Goal: Information Seeking & Learning: Learn about a topic

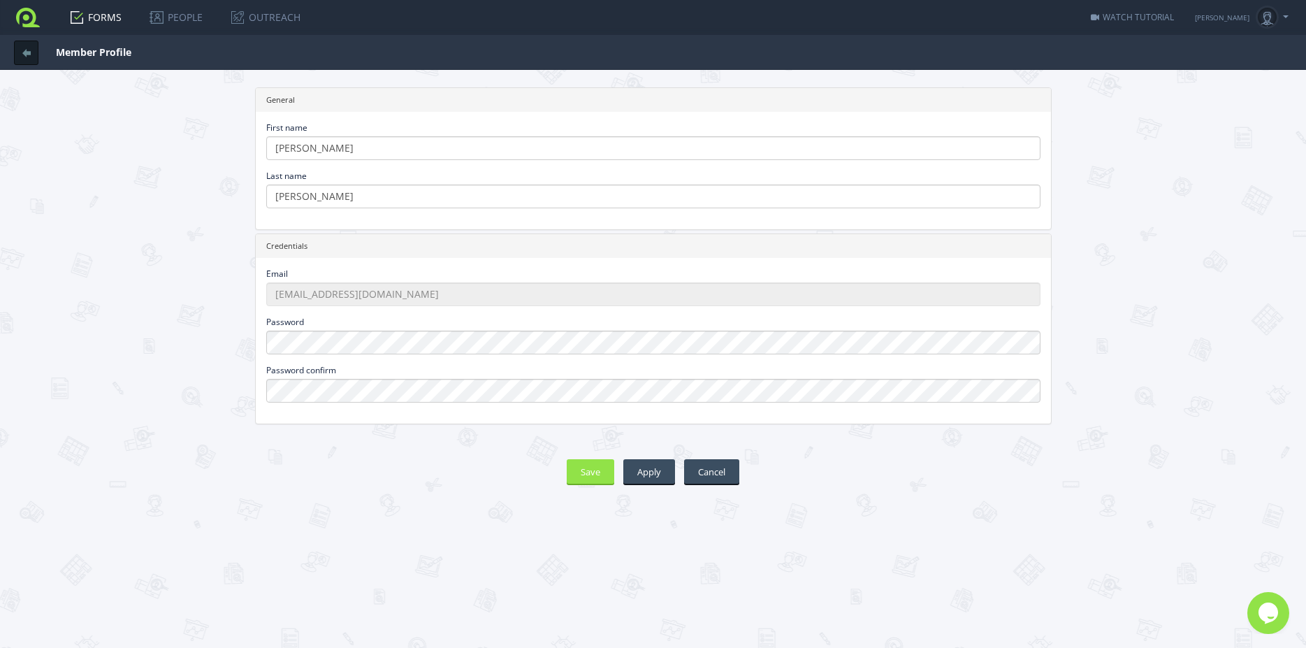
click at [96, 13] on link "FORMS" at bounding box center [96, 17] width 80 height 35
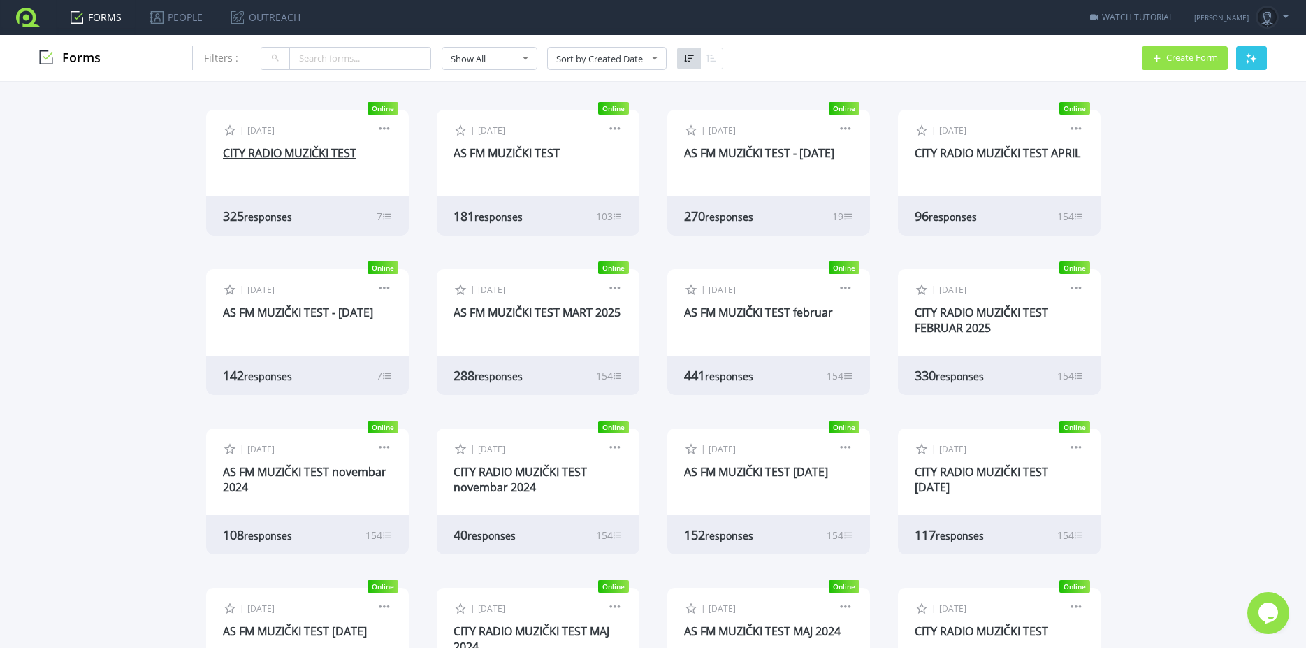
click at [282, 150] on link "CITY RADIO MUZIČKI TEST" at bounding box center [289, 152] width 133 height 15
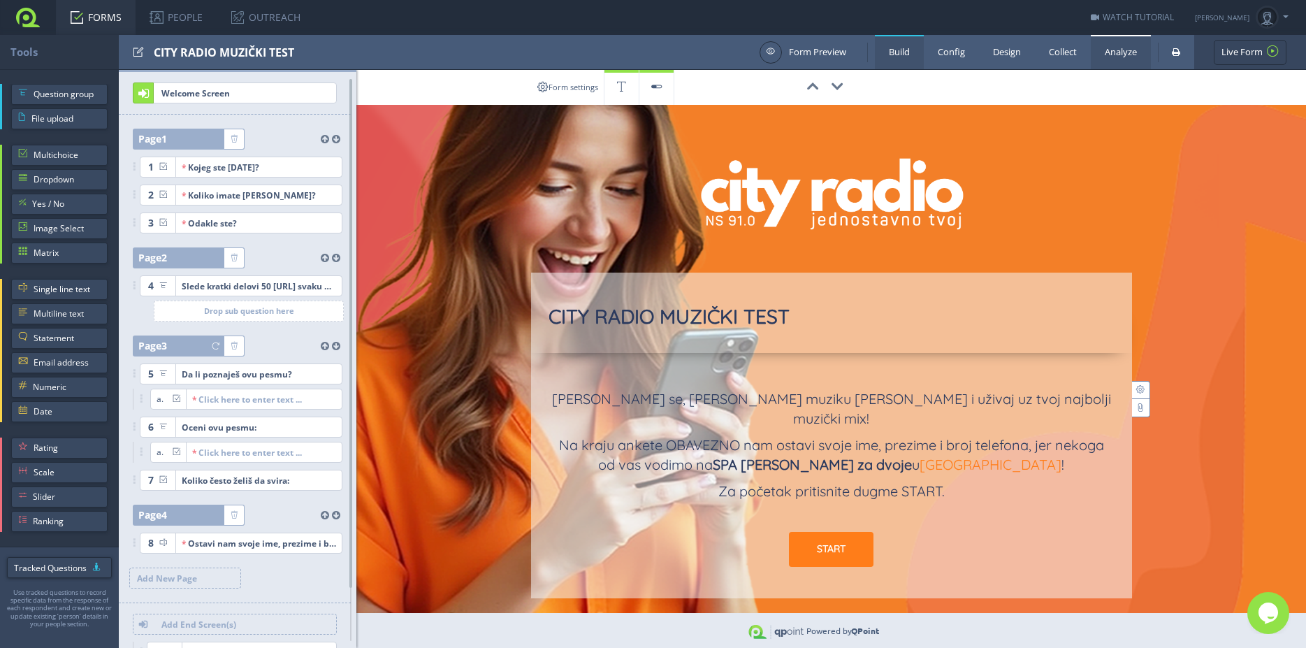
click at [1122, 55] on link "Analyze" at bounding box center [1121, 52] width 60 height 34
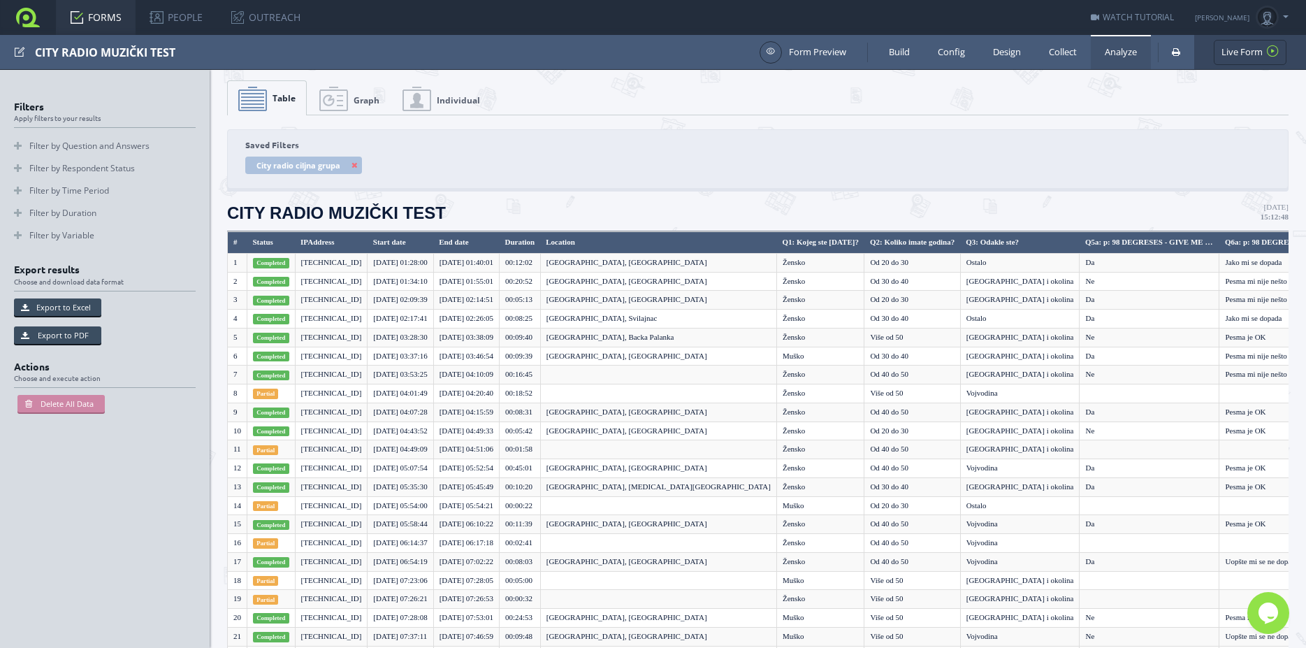
click at [354, 94] on link "Graph" at bounding box center [349, 98] width 81 height 35
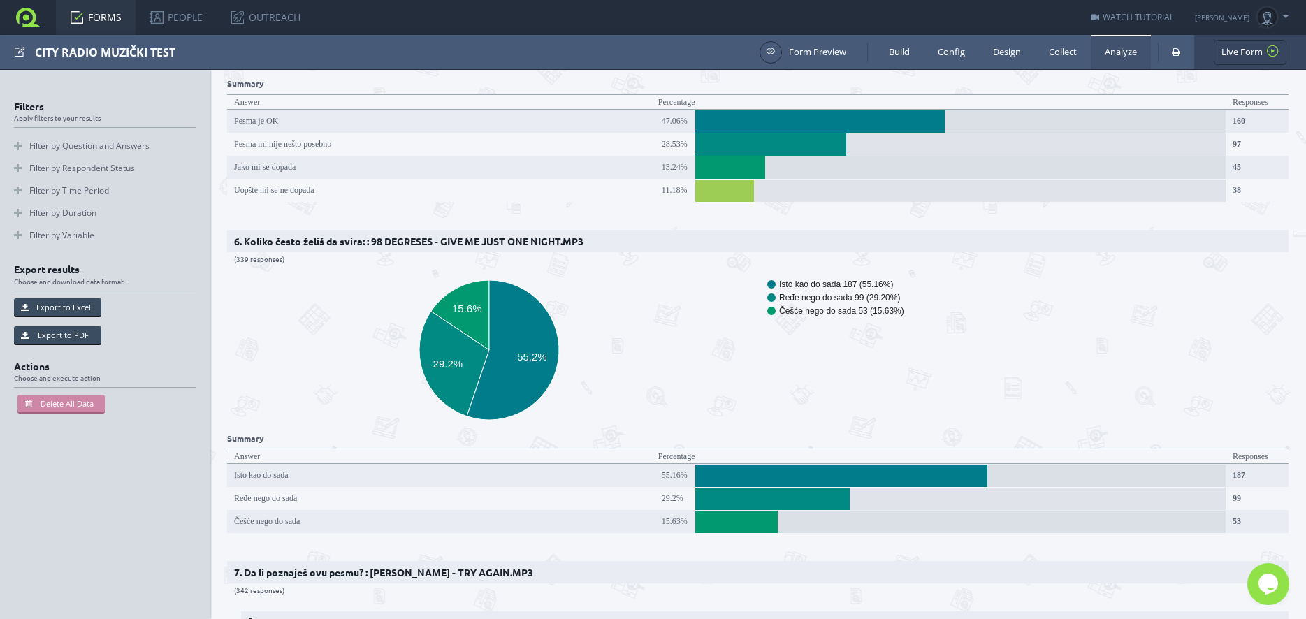
scroll to position [1447, 0]
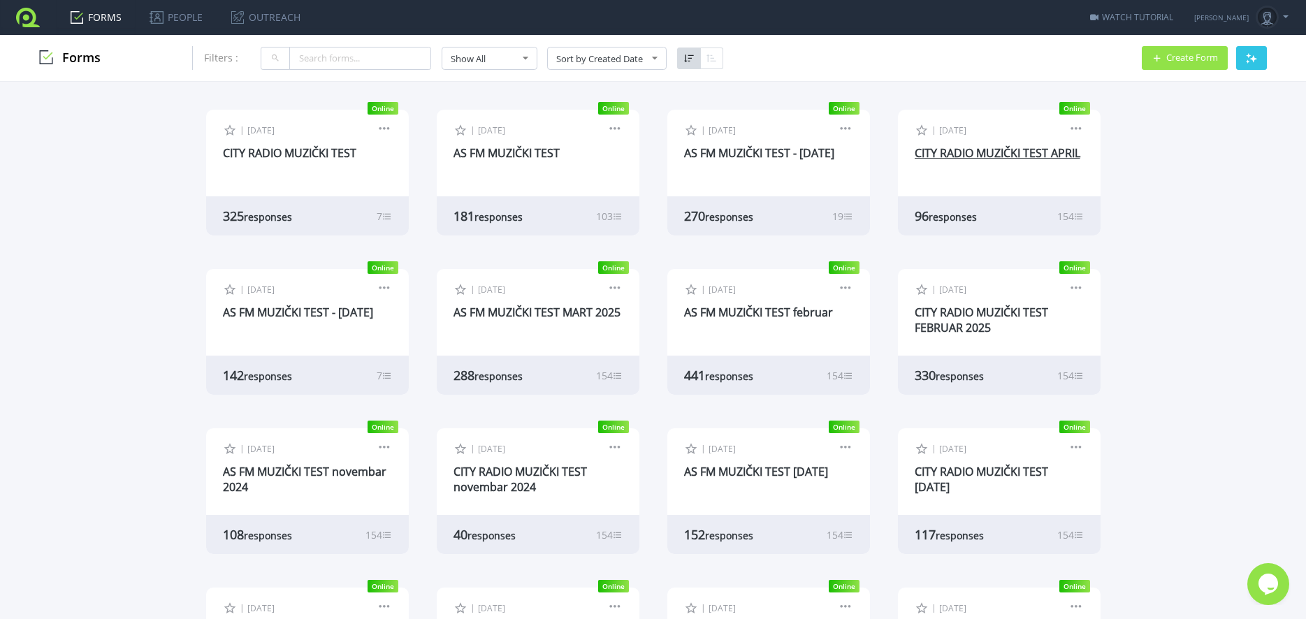
click at [957, 149] on link "CITY RADIO MUZIČKI TEST APRIL" at bounding box center [998, 152] width 166 height 15
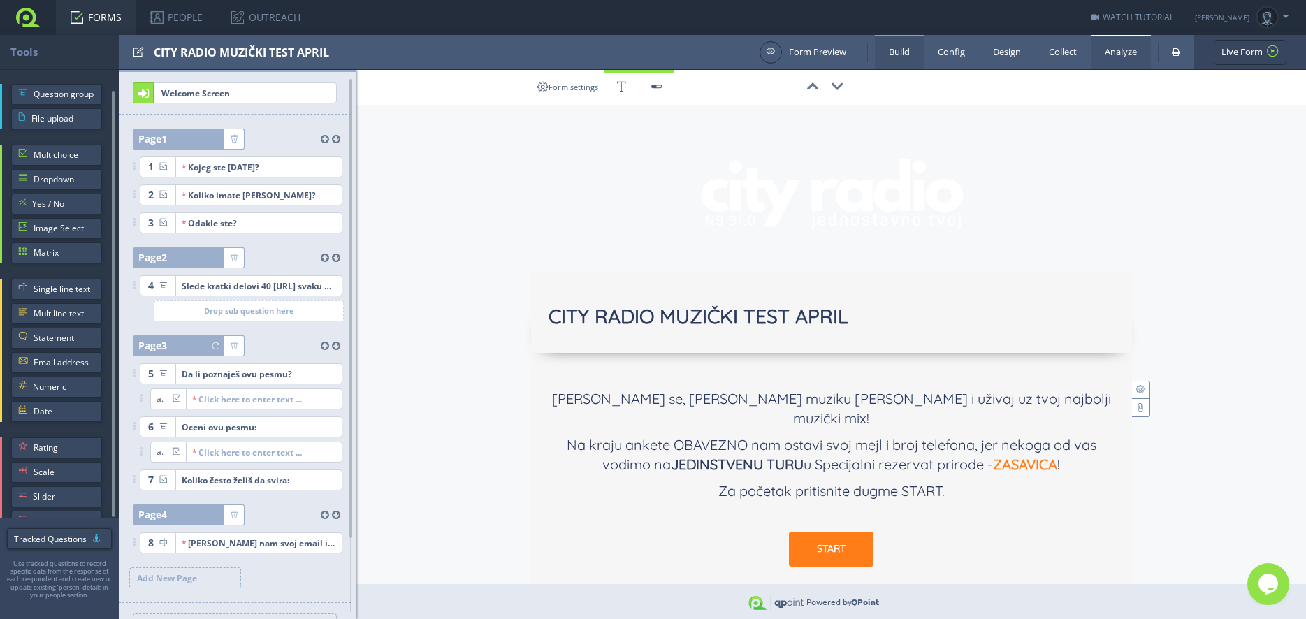
click at [1113, 52] on link "Analyze" at bounding box center [1121, 52] width 60 height 34
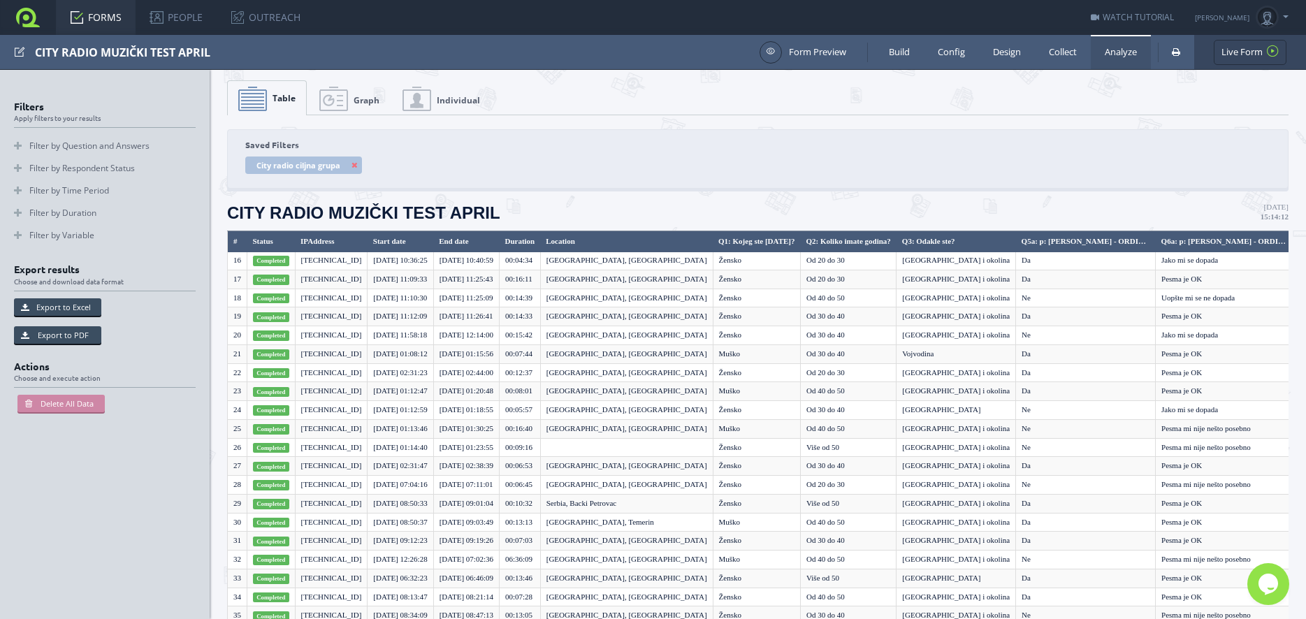
scroll to position [10, 0]
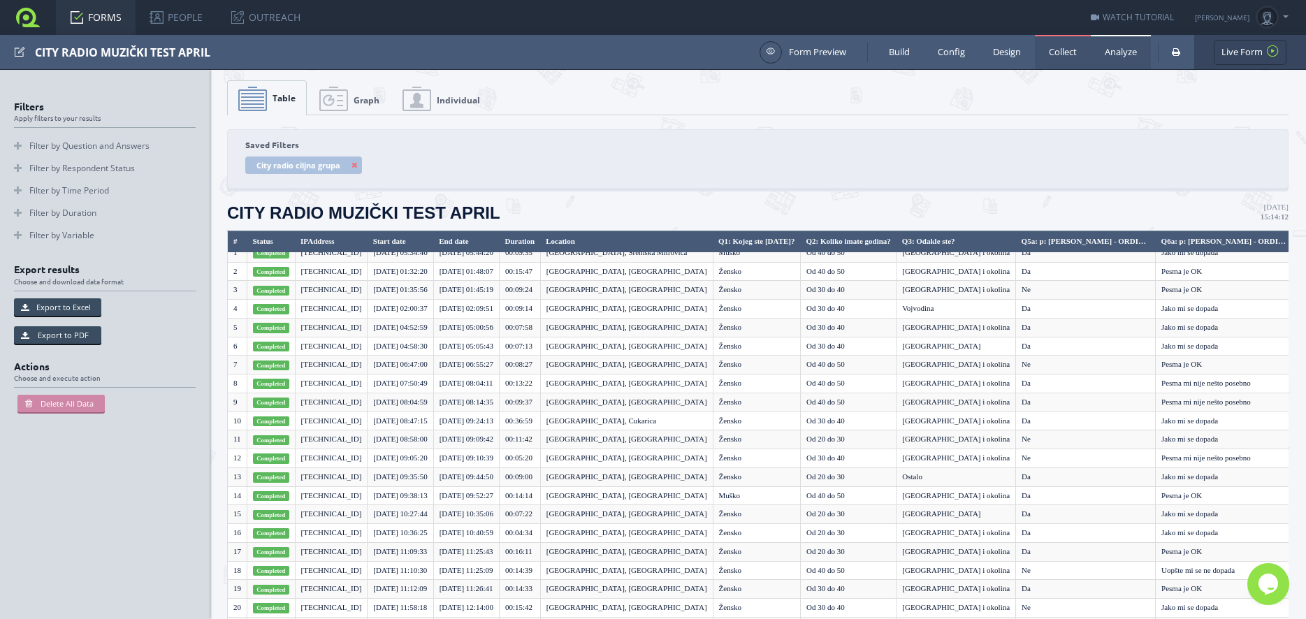
click at [1066, 52] on link "Collect" at bounding box center [1063, 52] width 56 height 34
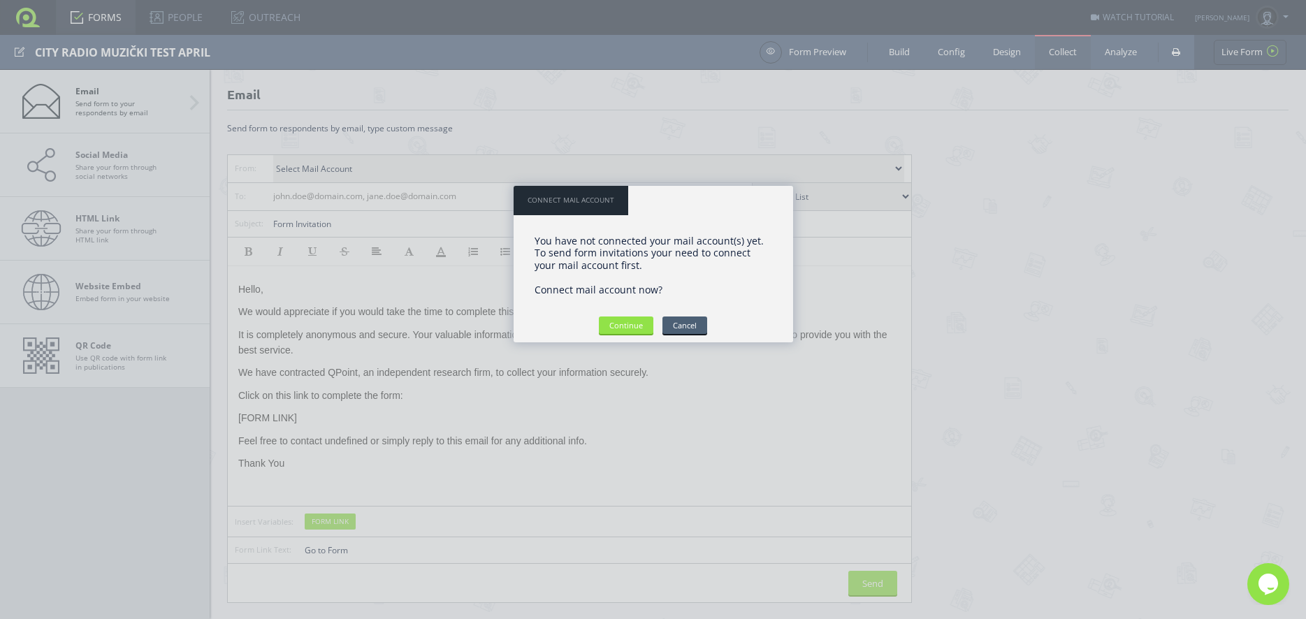
click at [696, 330] on input "Cancel" at bounding box center [685, 325] width 45 height 17
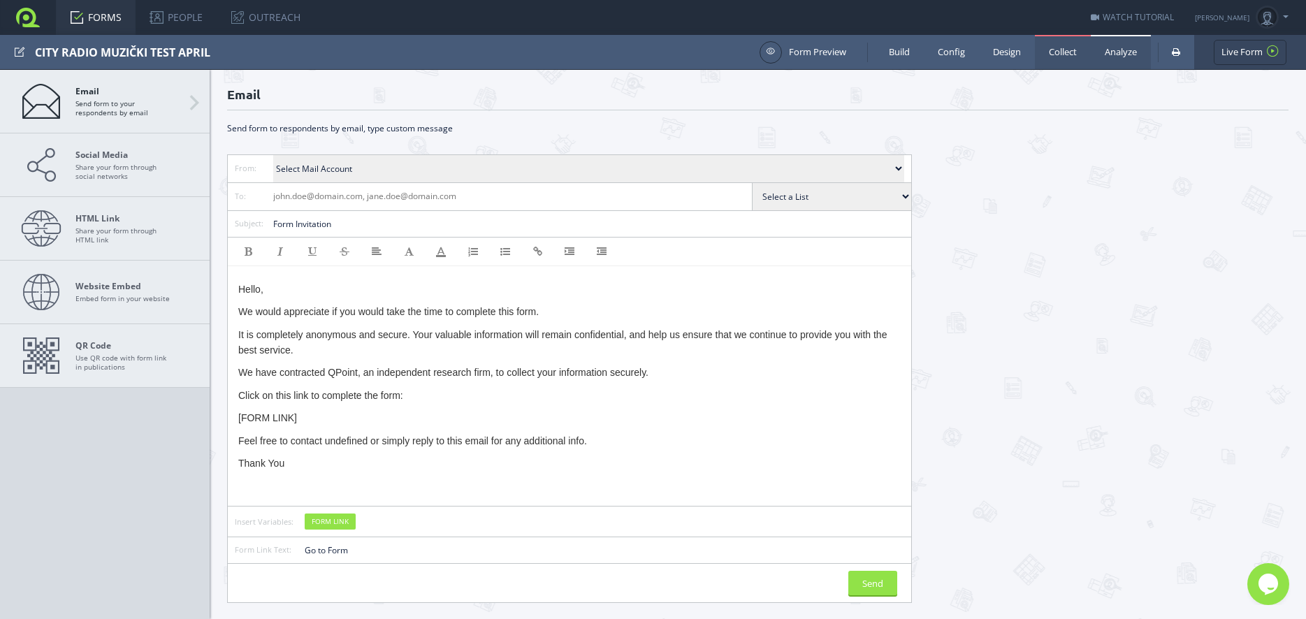
click at [1128, 55] on link "Analyze" at bounding box center [1121, 52] width 60 height 34
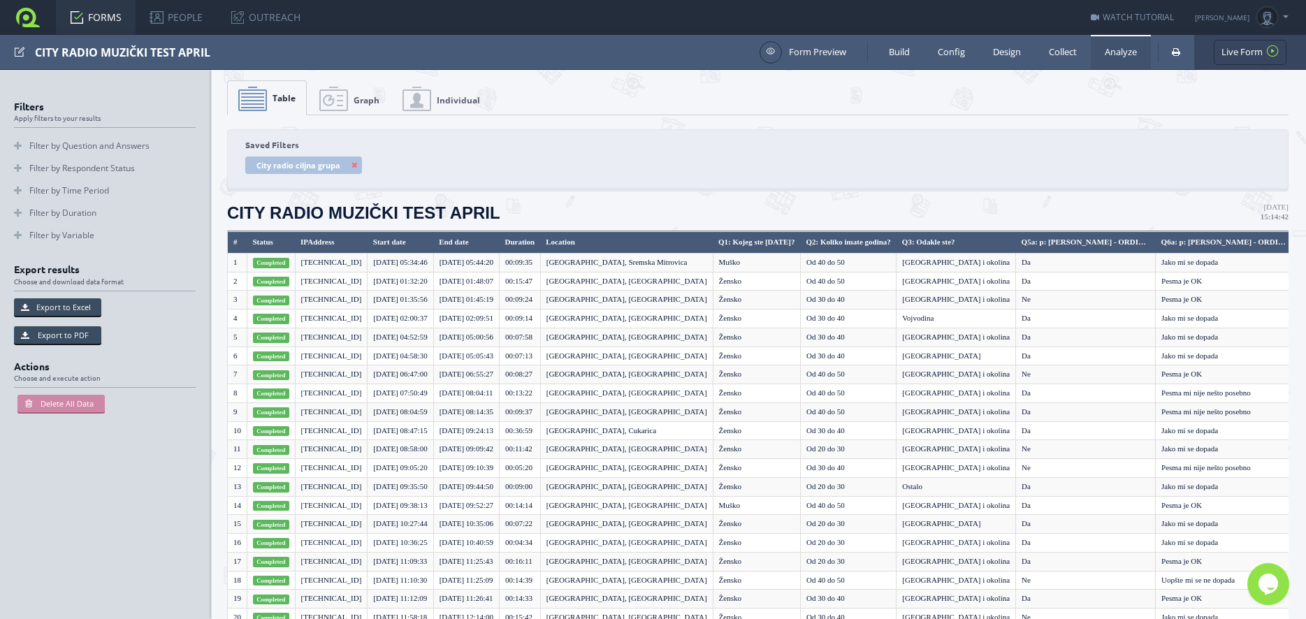
click at [444, 92] on link "Individual" at bounding box center [441, 98] width 99 height 35
type input "1"
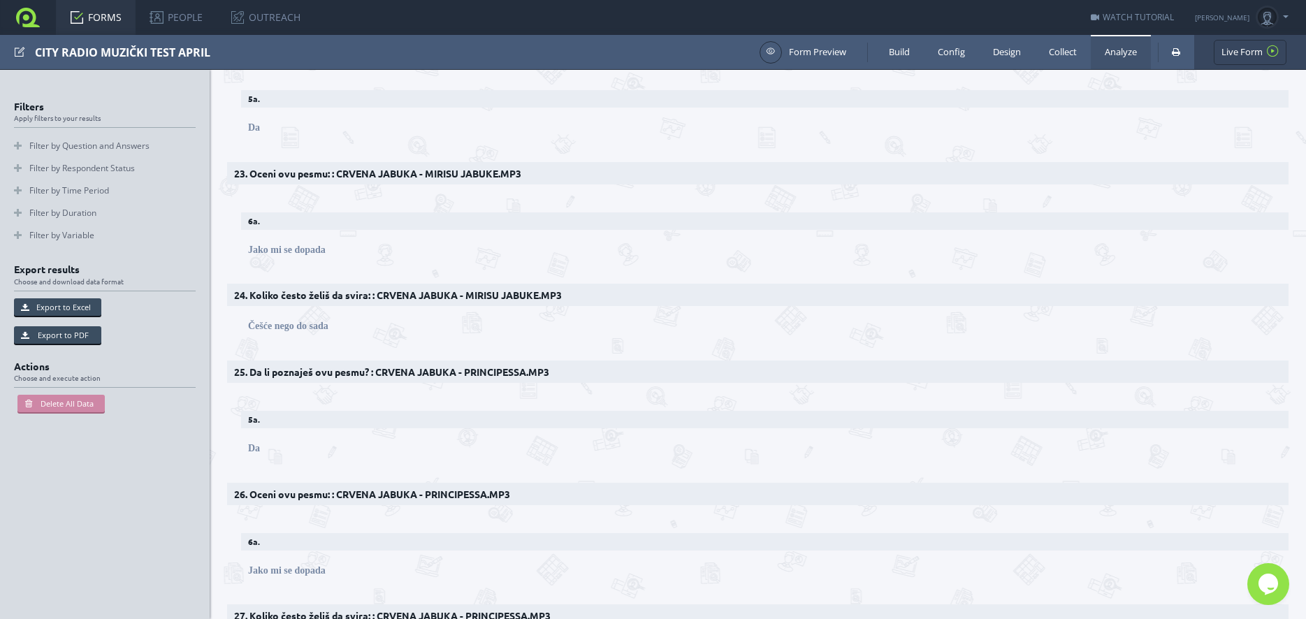
scroll to position [2579, 0]
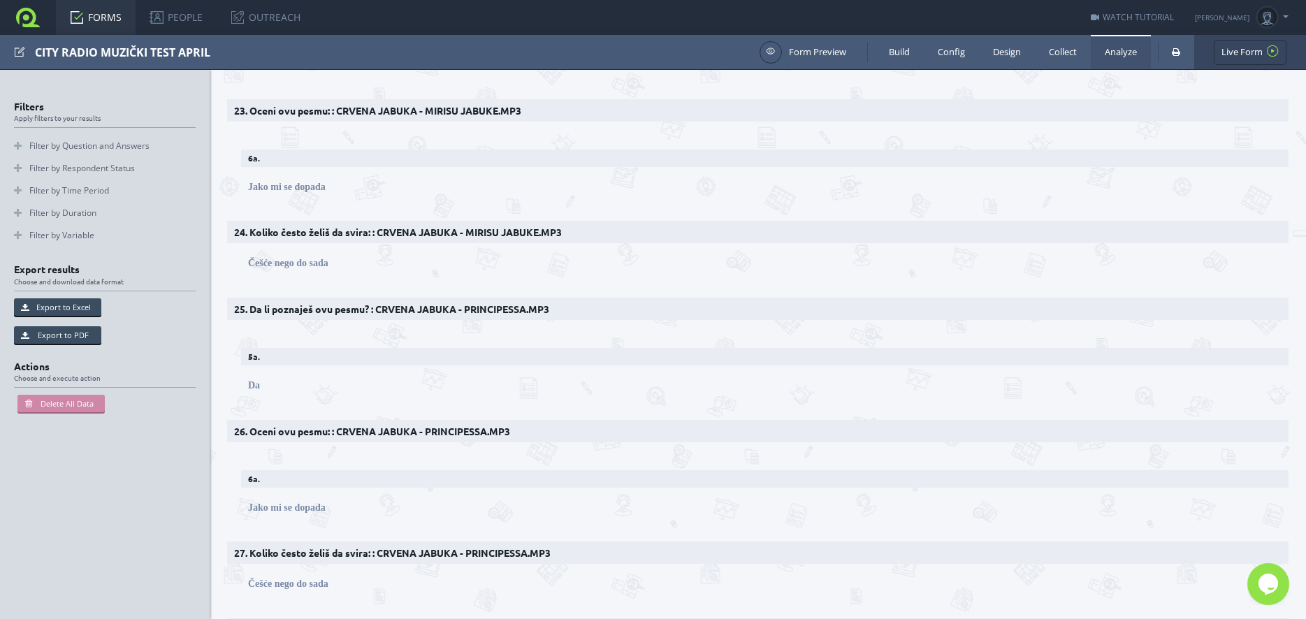
click at [317, 227] on h2 "24. Koliko često želiš da svira: : CRVENA JABUKA - MIRISU JABUKE.MP3" at bounding box center [758, 232] width 1062 height 22
click at [468, 228] on h2 "24. Koliko često želiš da svira: : CRVENA JABUKA - MIRISU JABUKE.MP3" at bounding box center [758, 232] width 1062 height 22
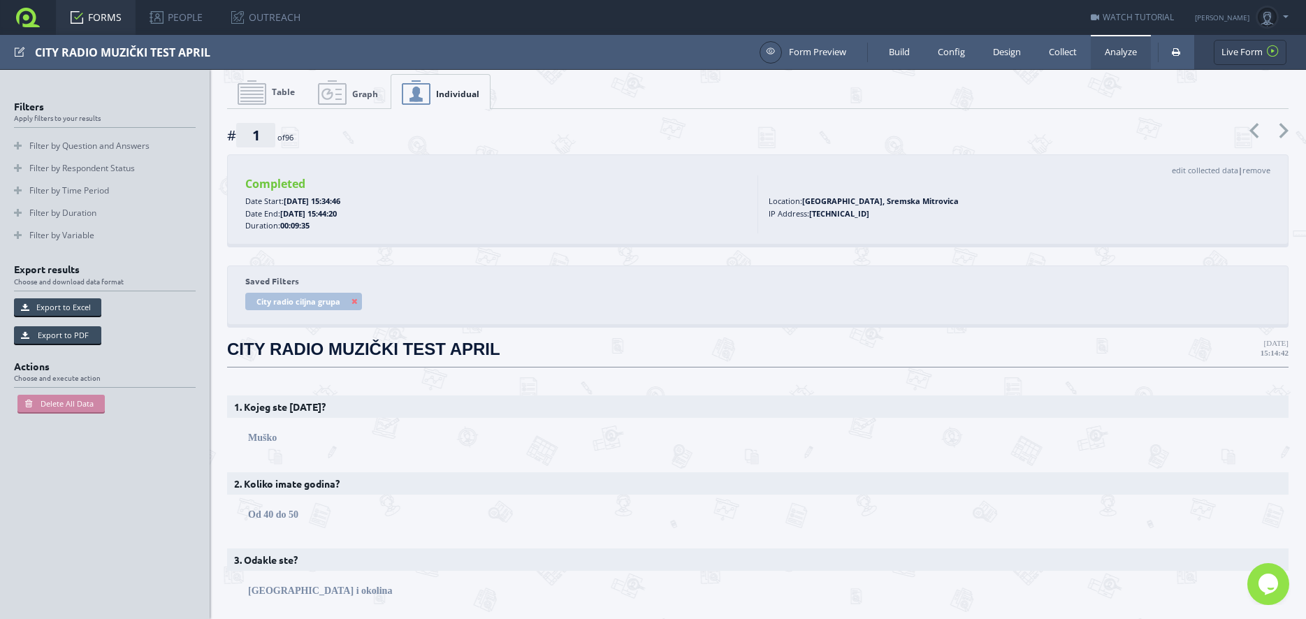
scroll to position [0, 0]
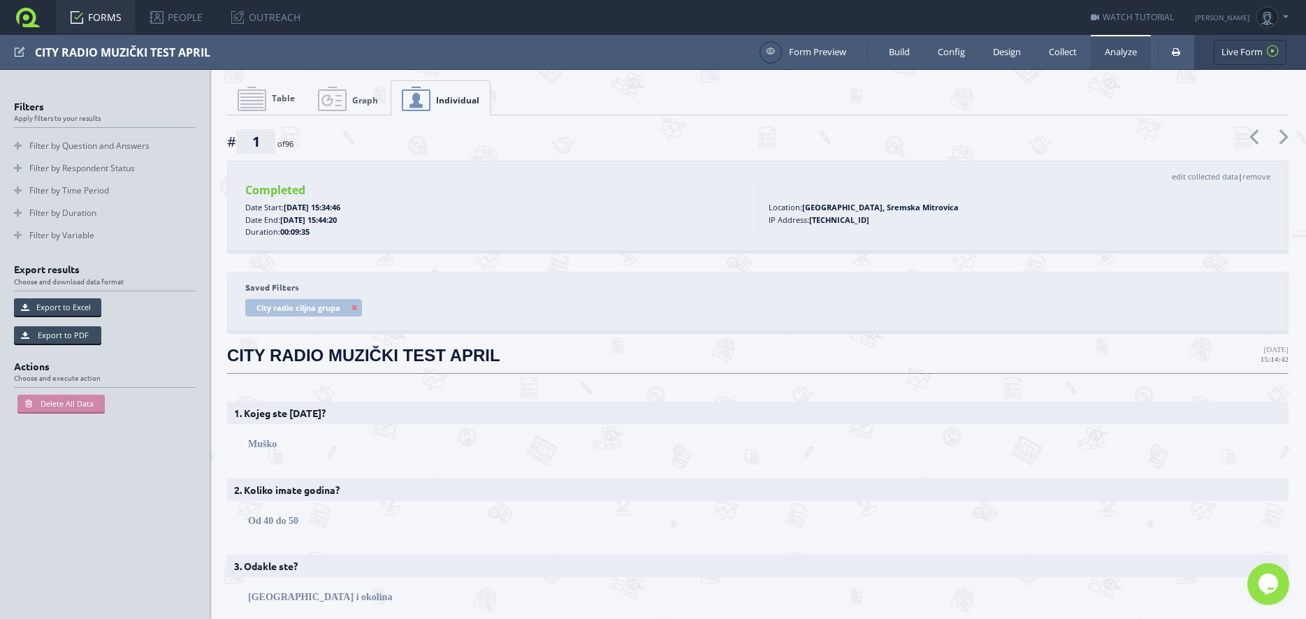
click at [368, 97] on span "Graph" at bounding box center [365, 100] width 26 height 12
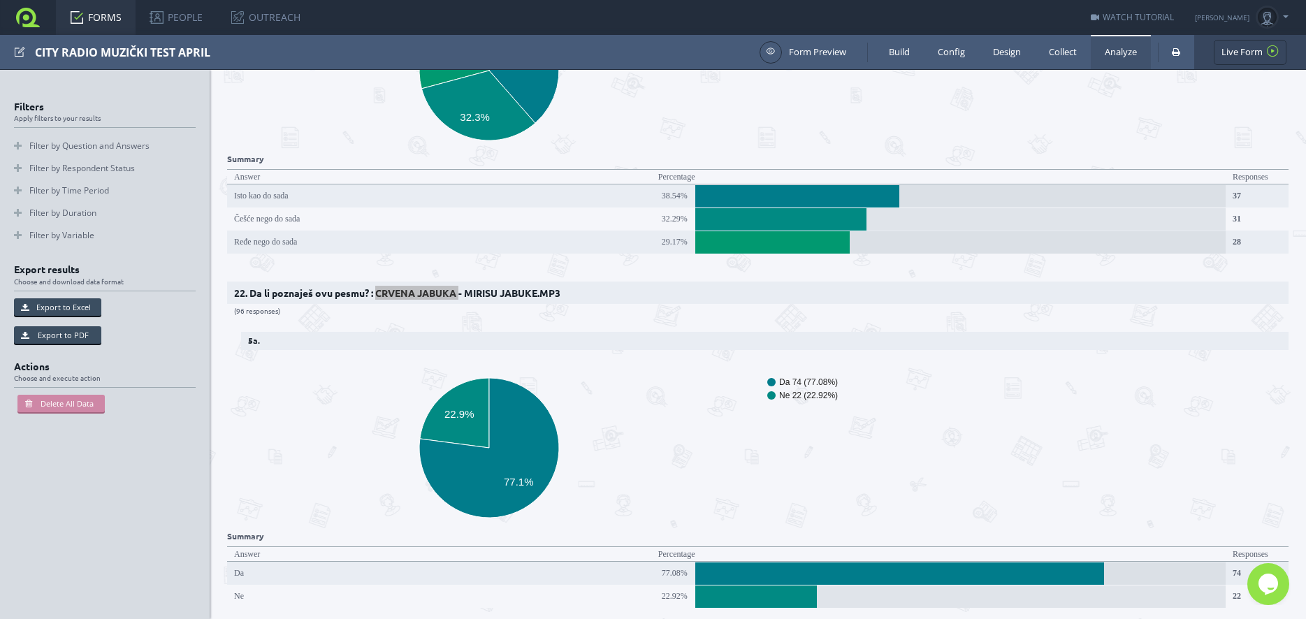
scroll to position [7559, 0]
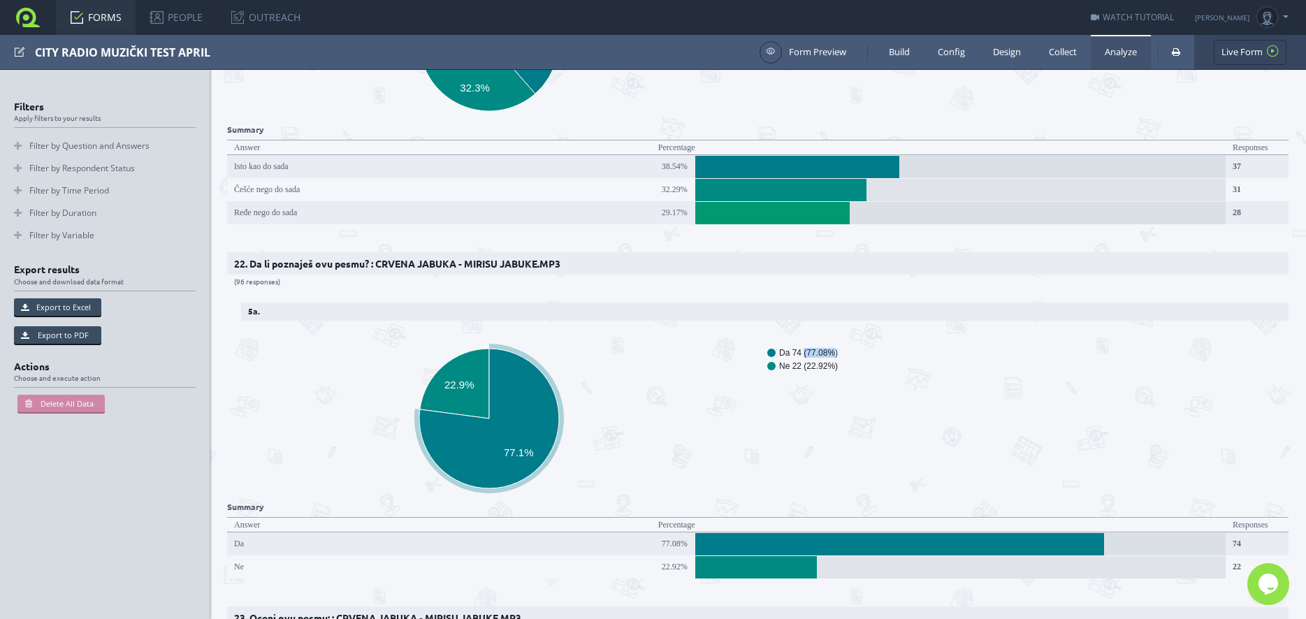
drag, startPoint x: 804, startPoint y: 307, endPoint x: 830, endPoint y: 305, distance: 26.6
click at [830, 348] on text "Da 74 (77.08%)" at bounding box center [808, 353] width 59 height 10
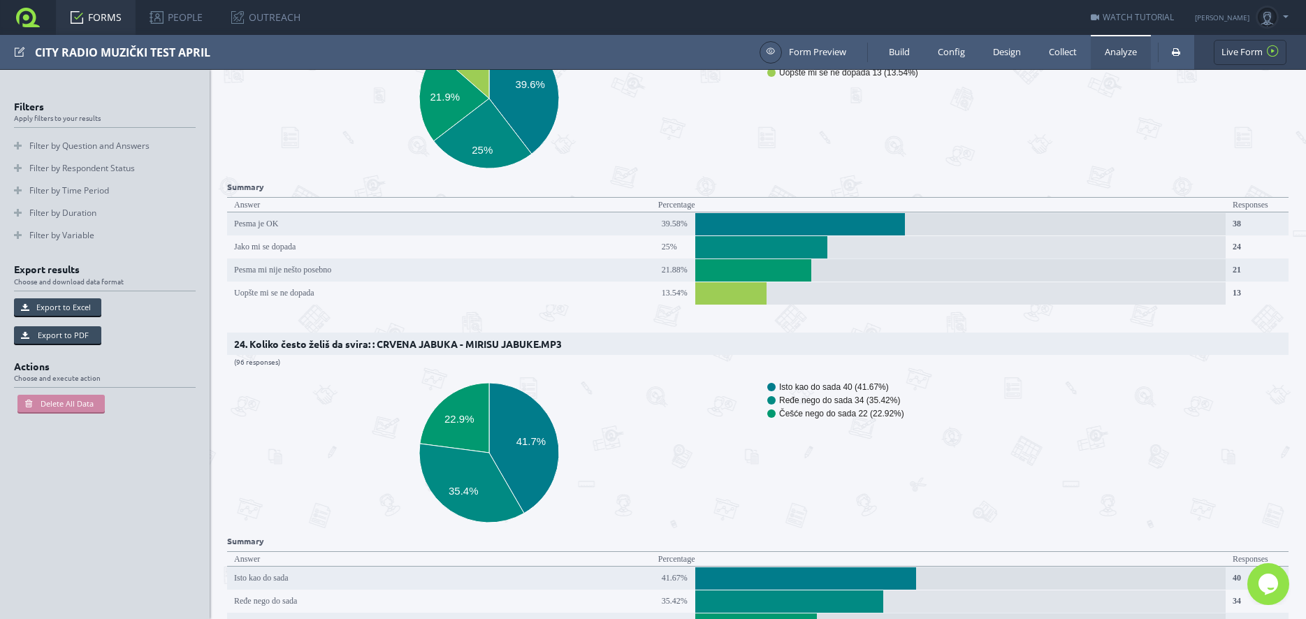
scroll to position [8251, 0]
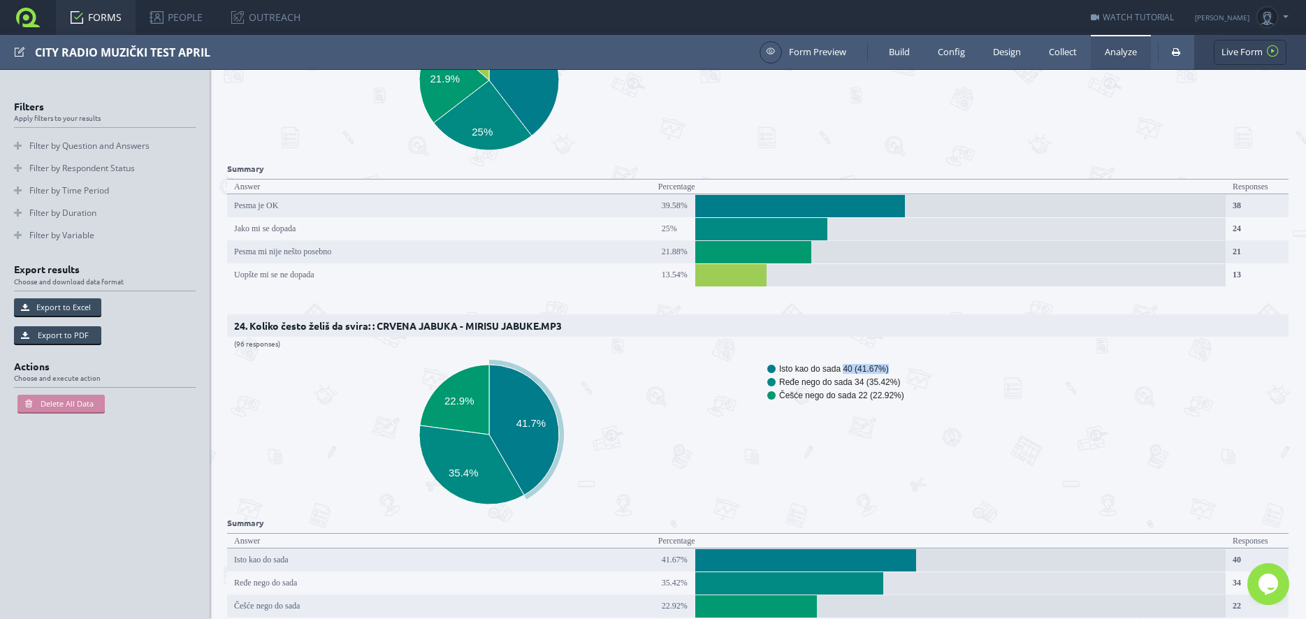
drag, startPoint x: 845, startPoint y: 316, endPoint x: 890, endPoint y: 316, distance: 44.7
click at [890, 364] on g "Isto kao do sada 40 (41.67%)" at bounding box center [920, 369] width 307 height 10
click at [892, 365] on rect "A chart." at bounding box center [920, 369] width 307 height 8
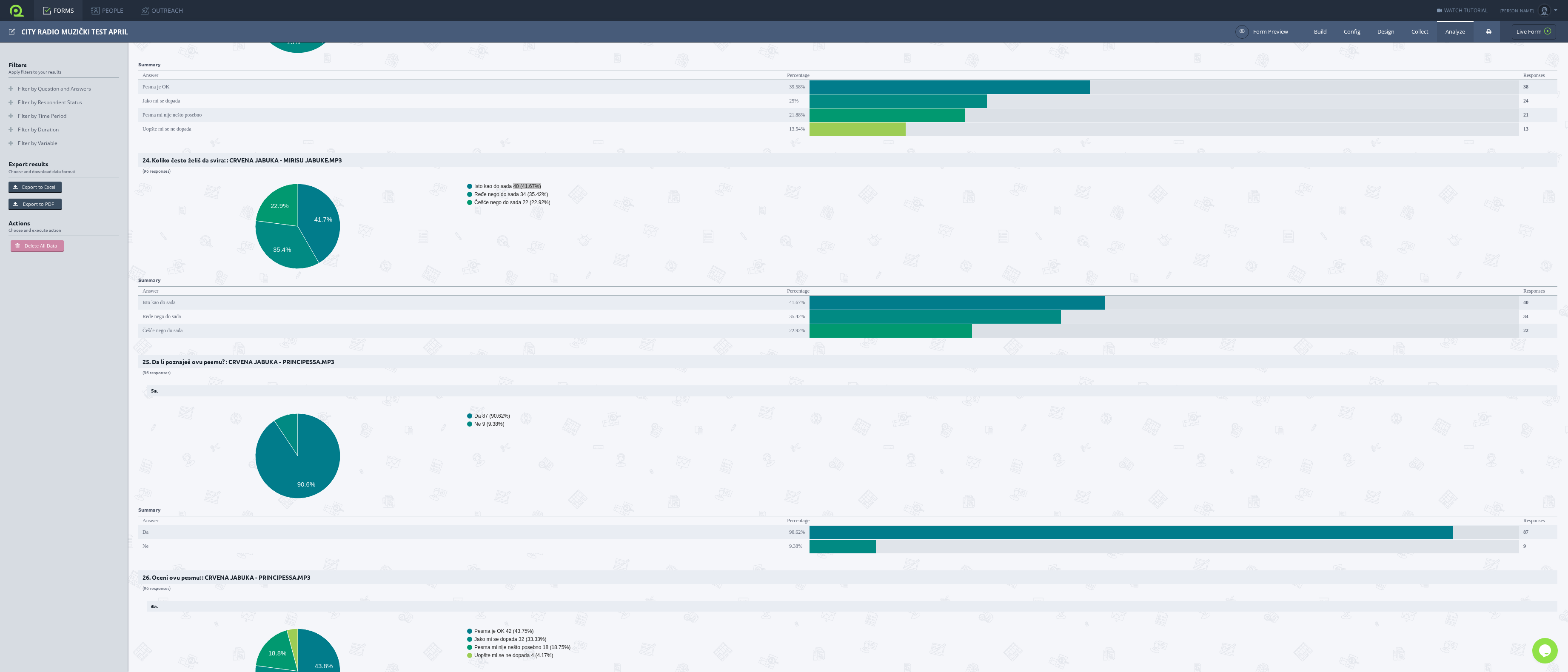
scroll to position [5061, 0]
